Goal: Task Accomplishment & Management: Manage account settings

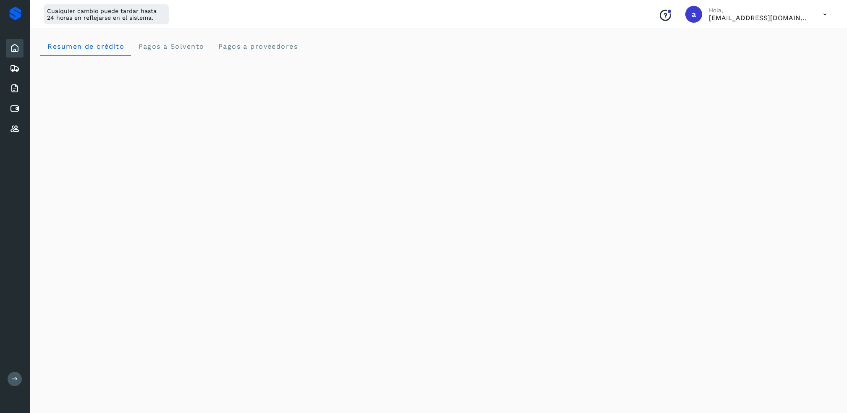
click at [780, 20] on p "[EMAIL_ADDRESS][DOMAIN_NAME]" at bounding box center [759, 18] width 101 height 8
click at [820, 11] on icon at bounding box center [824, 14] width 17 height 17
click at [804, 55] on div "Cerrar sesión" at bounding box center [783, 54] width 100 height 16
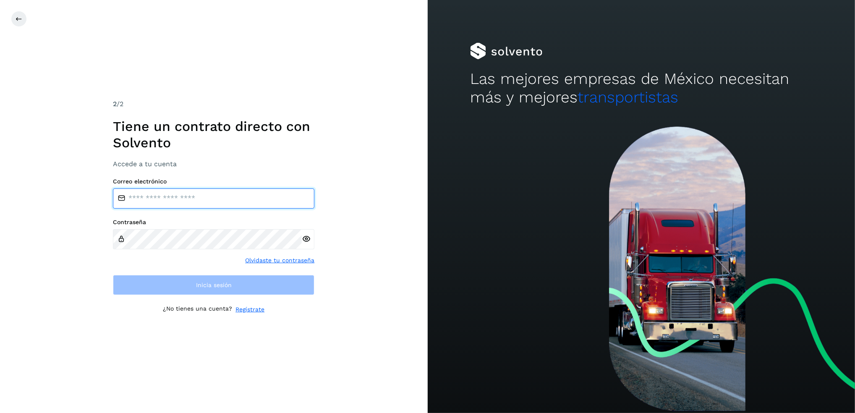
type input "**********"
